Goal: Information Seeking & Learning: Learn about a topic

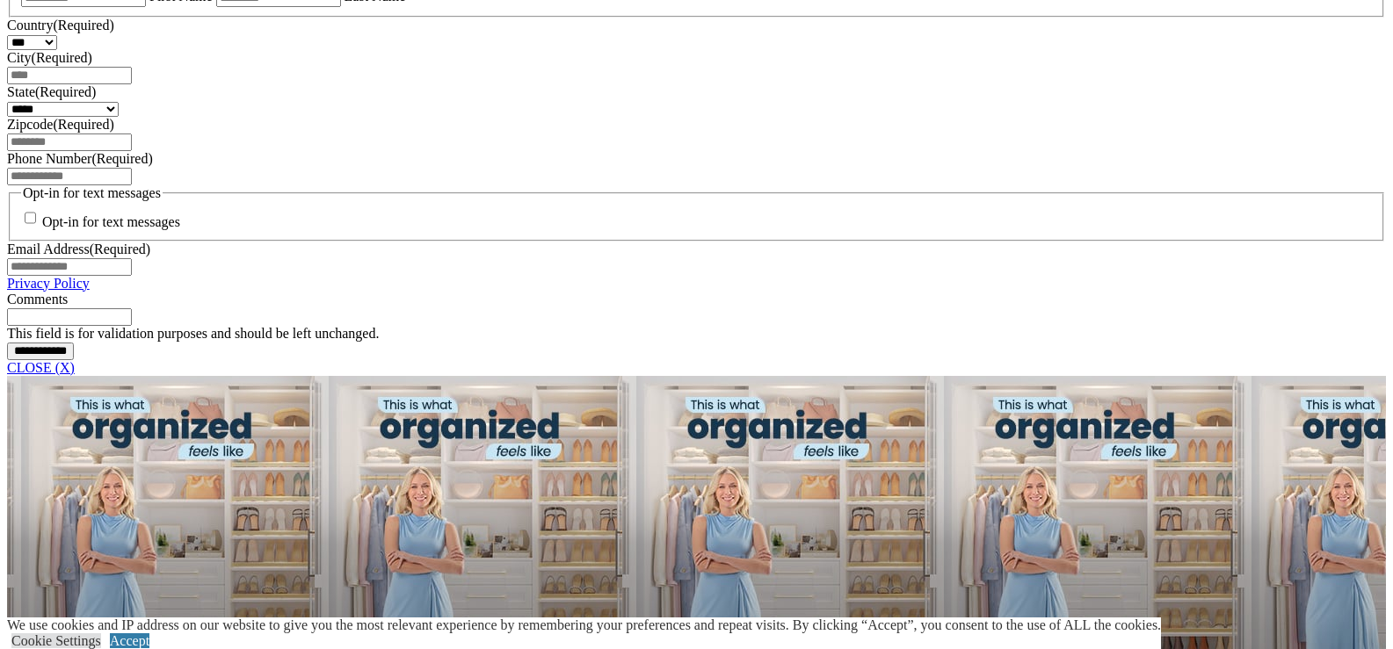
scroll to position [1230, 0]
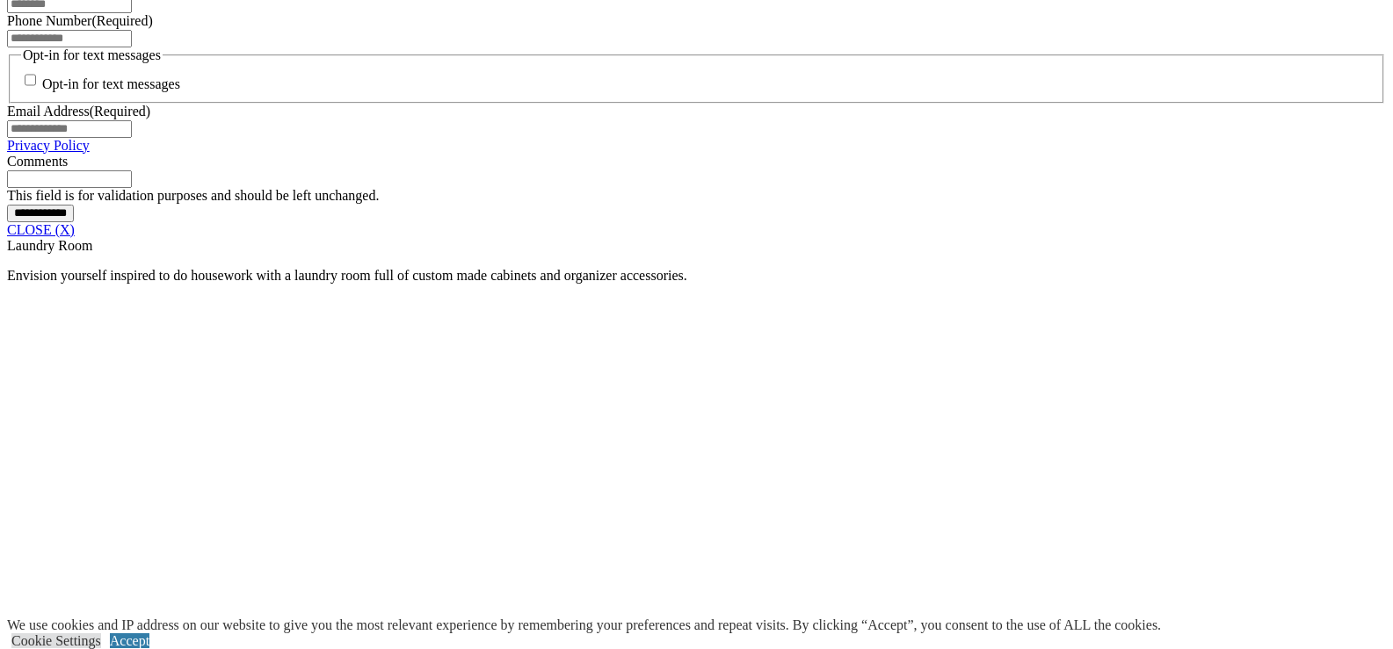
scroll to position [1406, 0]
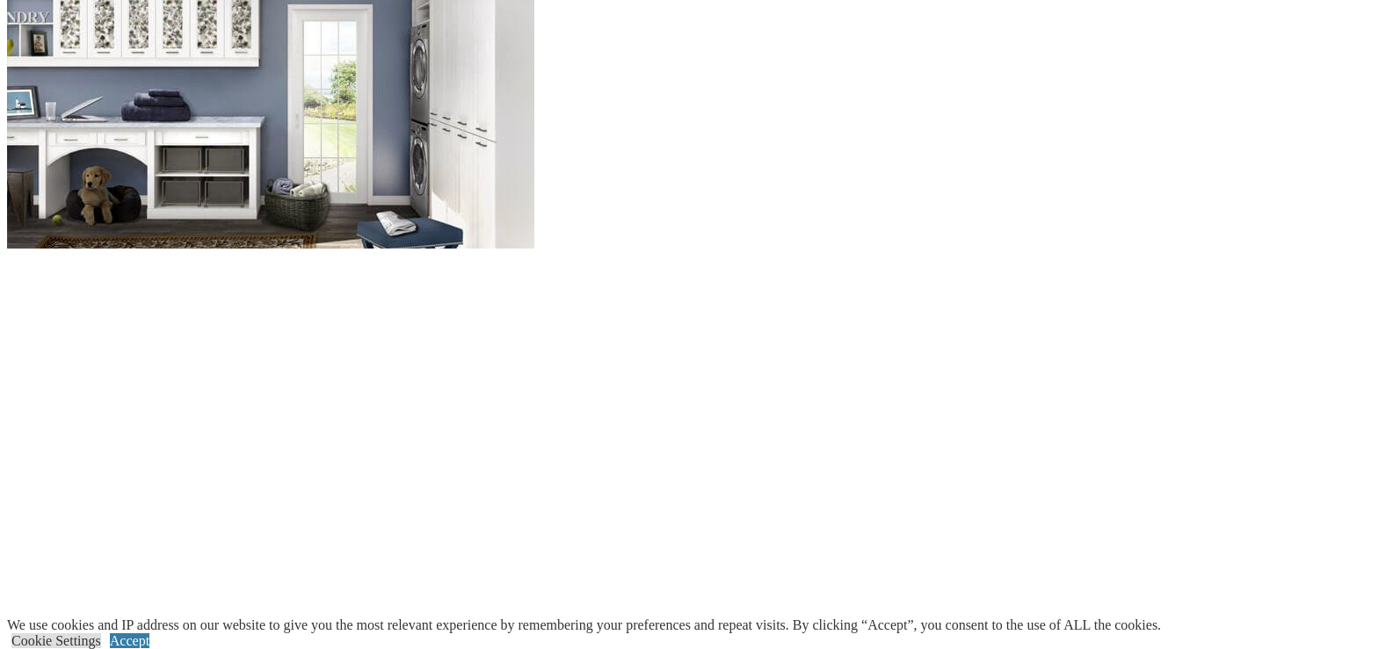
scroll to position [2197, 0]
